Goal: Information Seeking & Learning: Compare options

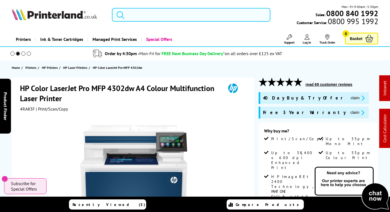
click at [166, 13] on input "search" at bounding box center [191, 15] width 158 height 14
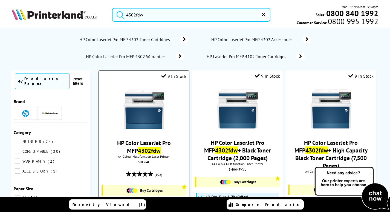
type input "4302fdw"
click at [146, 102] on img at bounding box center [143, 108] width 41 height 41
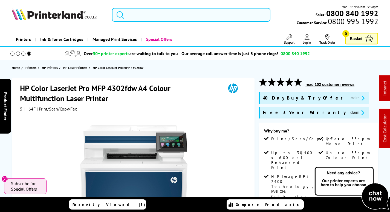
click at [180, 10] on input "search" at bounding box center [191, 15] width 158 height 14
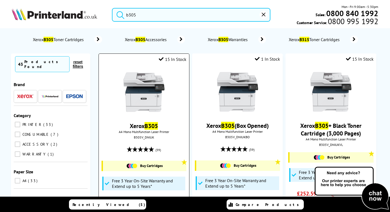
type input "b305"
click at [147, 112] on img at bounding box center [143, 91] width 41 height 41
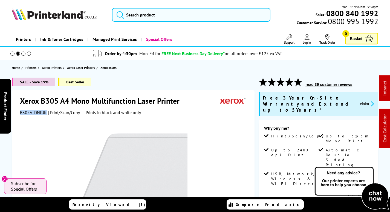
drag, startPoint x: 46, startPoint y: 111, endPoint x: 20, endPoint y: 111, distance: 25.7
click at [20, 111] on span "B305V_DNIUK" at bounding box center [33, 111] width 27 height 5
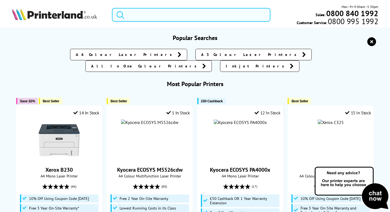
click at [161, 9] on input "search" at bounding box center [191, 15] width 158 height 14
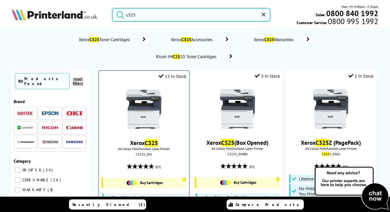
type input "c325"
click at [151, 107] on img at bounding box center [143, 108] width 41 height 41
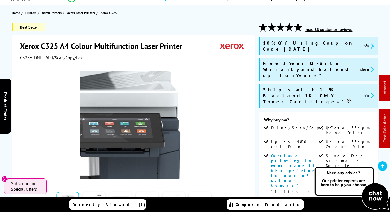
scroll to position [219, 0]
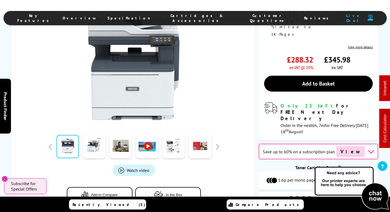
click at [199, 20] on span "Cartridges & Accessories" at bounding box center [197, 18] width 72 height 10
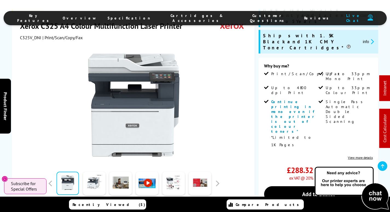
scroll to position [137, 0]
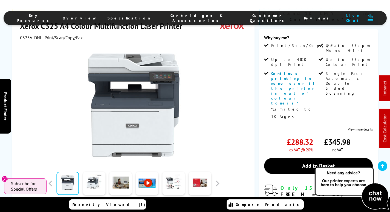
click at [192, 13] on li "Cartridges & Accessories" at bounding box center [197, 18] width 83 height 10
click at [190, 21] on li "Cartridges & Accessories" at bounding box center [197, 18] width 83 height 10
click at [191, 18] on span "Cartridges & Accessories" at bounding box center [197, 18] width 72 height 10
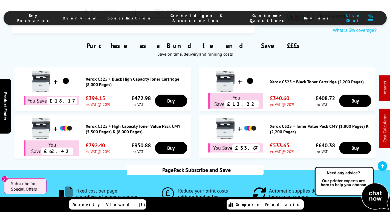
scroll to position [0, 0]
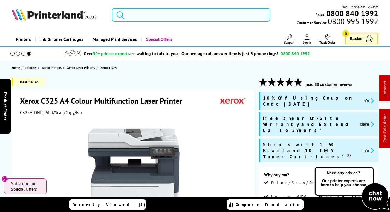
click at [201, 15] on input "search" at bounding box center [191, 15] width 158 height 14
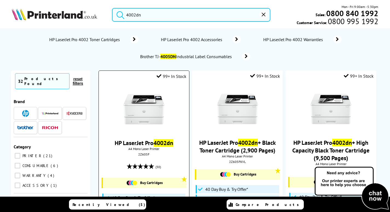
type input "4002dn"
click at [138, 115] on img at bounding box center [143, 108] width 41 height 41
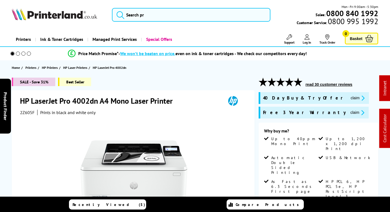
click at [23, 112] on span "2Z605F" at bounding box center [27, 111] width 15 height 5
click at [22, 112] on span "2Z605F" at bounding box center [27, 111] width 15 height 5
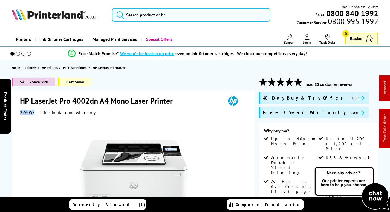
click at [22, 112] on span "2Z605F" at bounding box center [27, 111] width 15 height 5
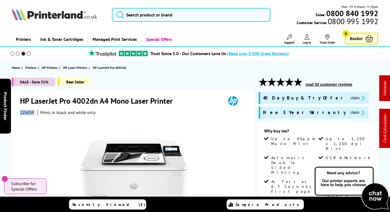
click at [70, 17] on img at bounding box center [54, 14] width 85 height 12
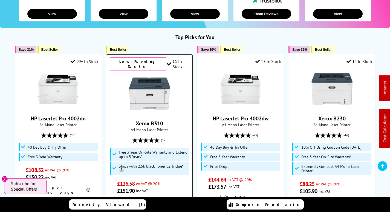
scroll to position [137, 0]
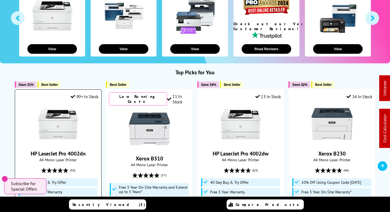
click at [63, 126] on img at bounding box center [57, 123] width 41 height 41
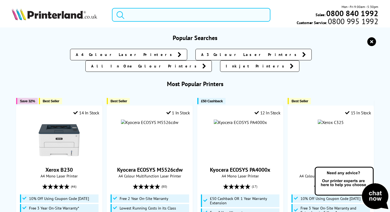
click at [150, 18] on input "search" at bounding box center [191, 15] width 158 height 14
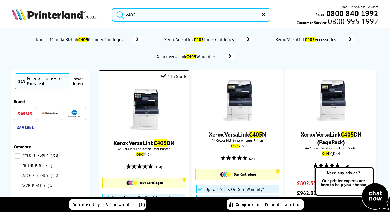
type input "c405"
click at [154, 109] on img at bounding box center [143, 108] width 41 height 41
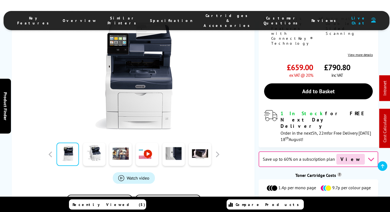
click at [206, 18] on span "Cartridges & Accessories" at bounding box center [228, 20] width 49 height 15
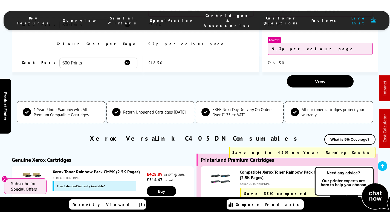
scroll to position [1785, 0]
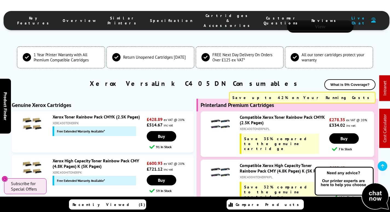
click at [252, 126] on div "XERC400TONERPKPL" at bounding box center [284, 128] width 88 height 4
copy div "XERC400TONERPKPL"
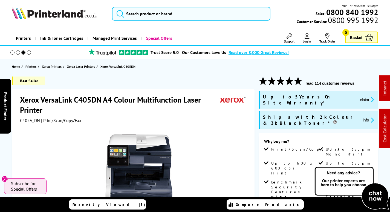
scroll to position [0, 0]
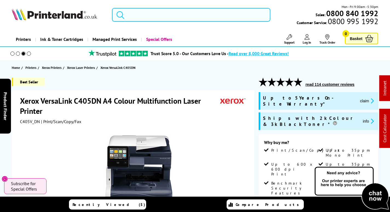
drag, startPoint x: 149, startPoint y: 7, endPoint x: 150, endPoint y: 11, distance: 3.7
click at [149, 8] on div "Mon - Fri 9:00am - 5:30pm Sales: 0800 840 1992 Customer Service: 0800 995 1992" at bounding box center [195, 16] width 390 height 24
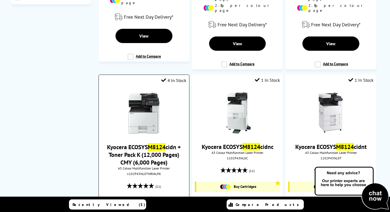
scroll to position [274, 0]
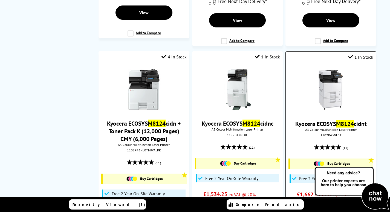
type input "m8124"
click at [329, 83] on img at bounding box center [330, 89] width 41 height 41
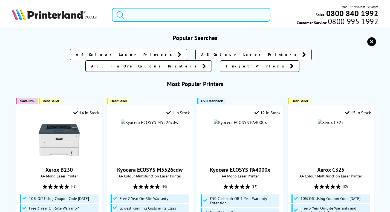
click at [141, 13] on input "search" at bounding box center [191, 15] width 158 height 14
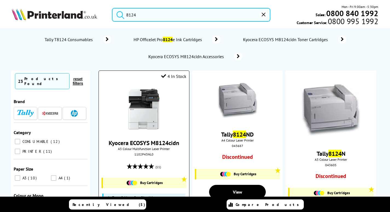
type input "8124"
click at [148, 107] on img at bounding box center [143, 108] width 41 height 41
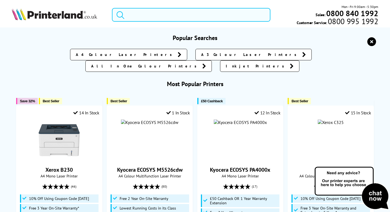
click at [160, 13] on input "search" at bounding box center [191, 15] width 158 height 14
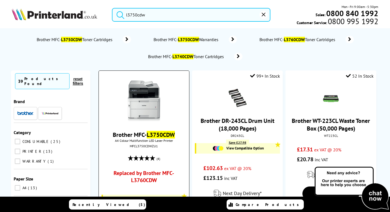
type input "l3750cdw"
click at [154, 99] on img at bounding box center [143, 100] width 41 height 41
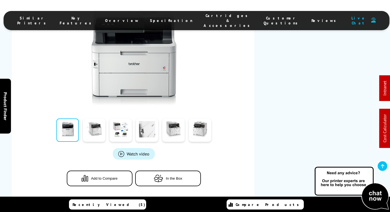
click at [216, 18] on span "Cartridges & Accessories" at bounding box center [228, 20] width 49 height 15
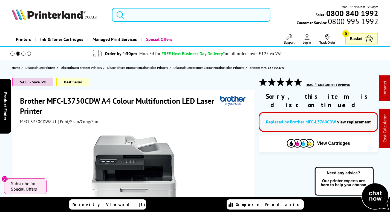
click at [144, 15] on input "search" at bounding box center [191, 15] width 158 height 14
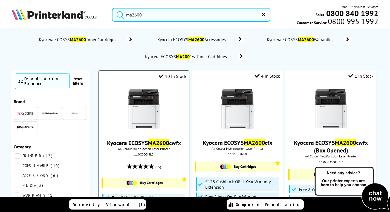
type input "ma2600"
click at [148, 107] on img at bounding box center [143, 108] width 41 height 41
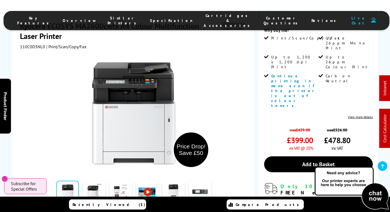
scroll to position [192, 0]
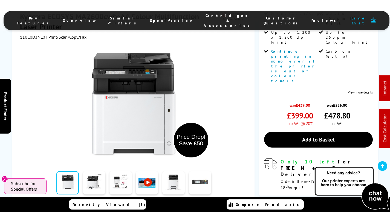
click at [210, 18] on span "Cartridges & Accessories" at bounding box center [228, 20] width 49 height 15
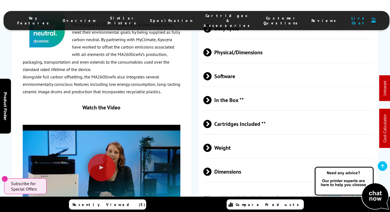
scroll to position [1277, 0]
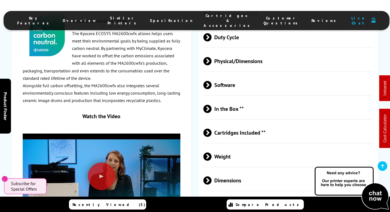
click at [200, 15] on li "Cartridges & Accessories" at bounding box center [228, 20] width 60 height 15
click at [216, 18] on span "Cartridges & Accessories" at bounding box center [228, 20] width 49 height 15
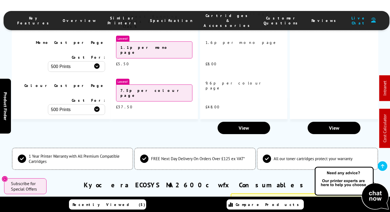
scroll to position [0, 0]
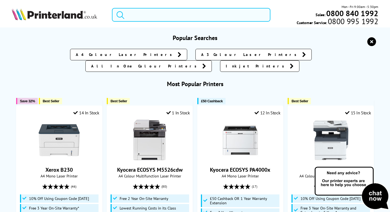
click at [137, 13] on input "search" at bounding box center [191, 15] width 158 height 14
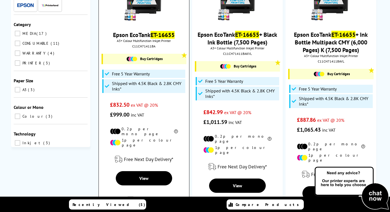
scroll to position [55, 0]
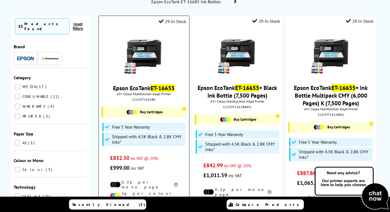
type input "et16655"
click at [149, 48] on img at bounding box center [143, 54] width 41 height 41
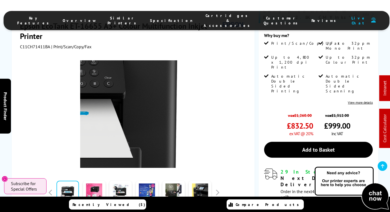
scroll to position [137, 0]
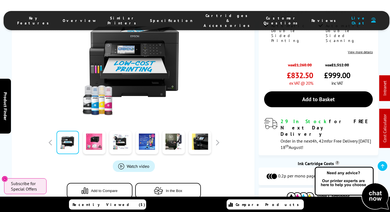
click at [204, 18] on span "Cartridges & Accessories" at bounding box center [228, 20] width 49 height 15
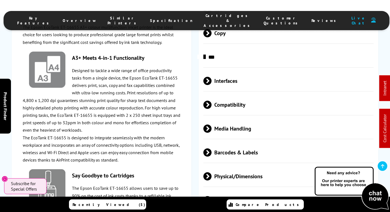
scroll to position [0, 0]
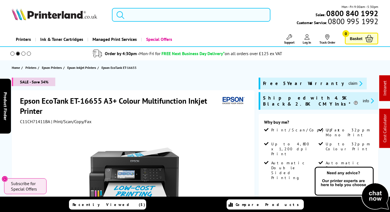
click at [150, 16] on input "search" at bounding box center [191, 15] width 158 height 14
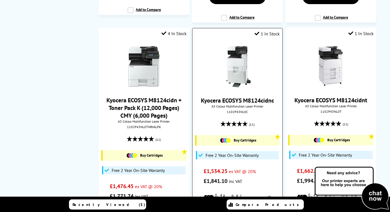
scroll to position [274, 0]
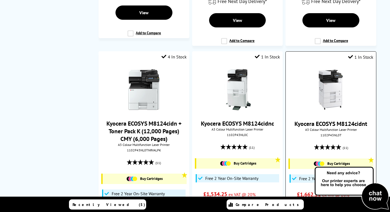
type input "8124cid"
click at [335, 69] on img at bounding box center [330, 89] width 41 height 41
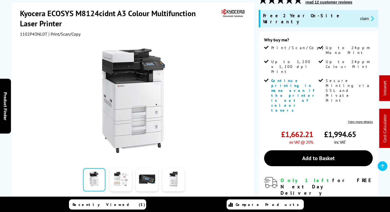
scroll to position [82, 0]
